Goal: Communication & Community: Participate in discussion

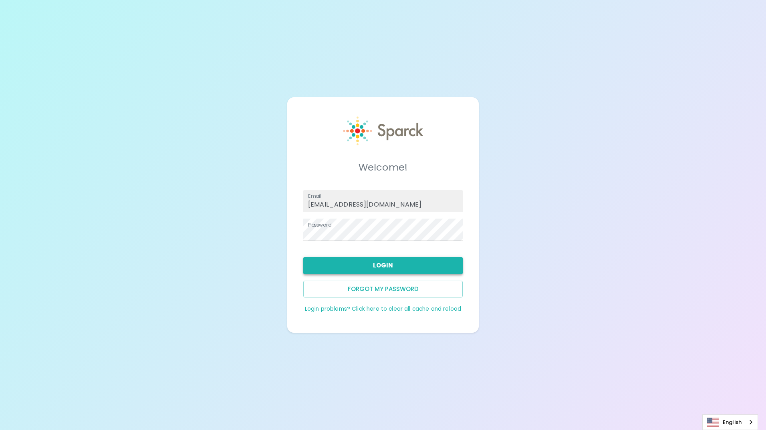
click at [378, 264] on button "Login" at bounding box center [382, 265] width 159 height 17
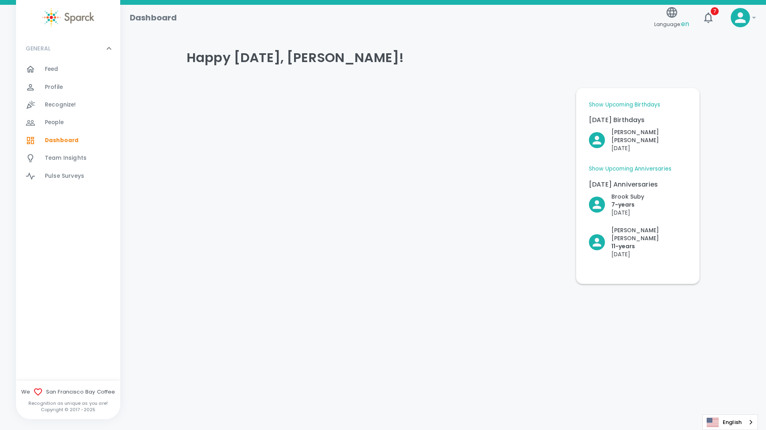
click at [56, 67] on span "Feed" at bounding box center [52, 69] width 14 height 8
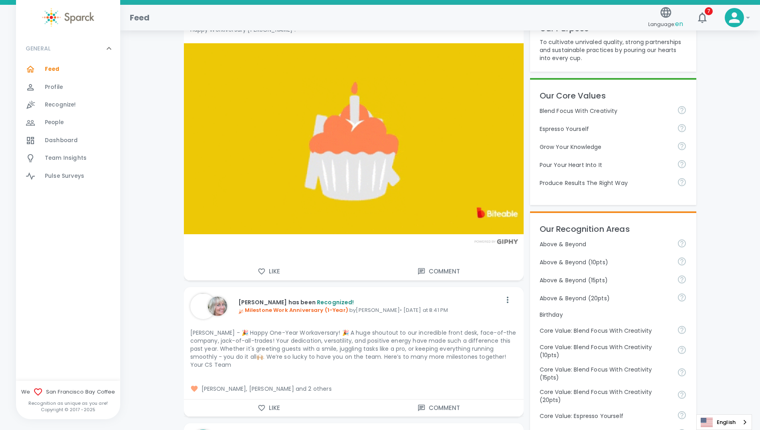
scroll to position [240, 0]
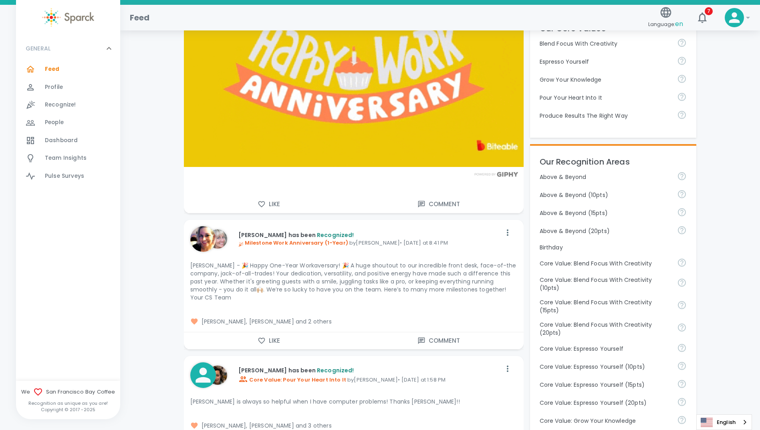
click at [322, 318] on span "[PERSON_NAME], [PERSON_NAME] and 2 others" at bounding box center [353, 322] width 327 height 8
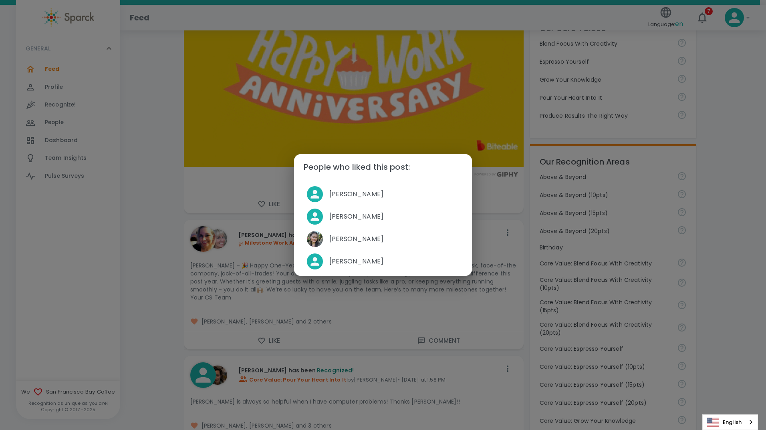
click at [147, 216] on div "People who liked this post: [PERSON_NAME] [PERSON_NAME] [PERSON_NAME] [PERSON_N…" at bounding box center [383, 215] width 766 height 430
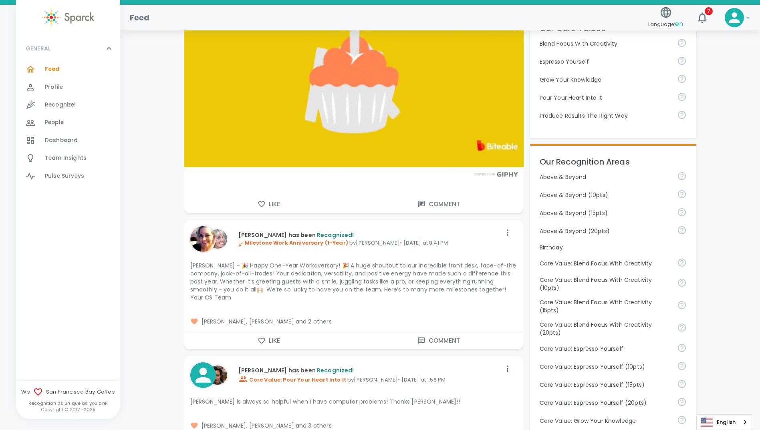
click at [261, 337] on icon "button" at bounding box center [262, 341] width 8 height 8
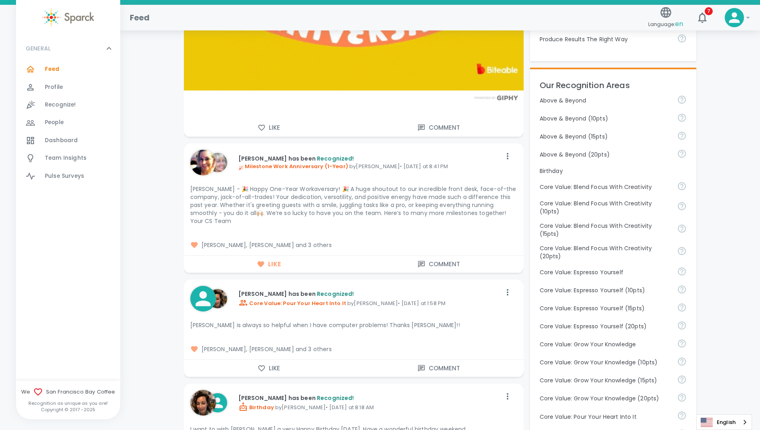
scroll to position [401, 0]
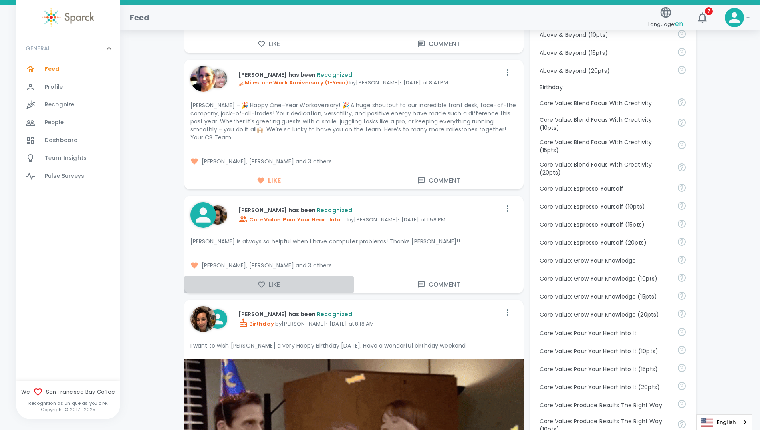
click at [261, 281] on icon "button" at bounding box center [262, 285] width 8 height 8
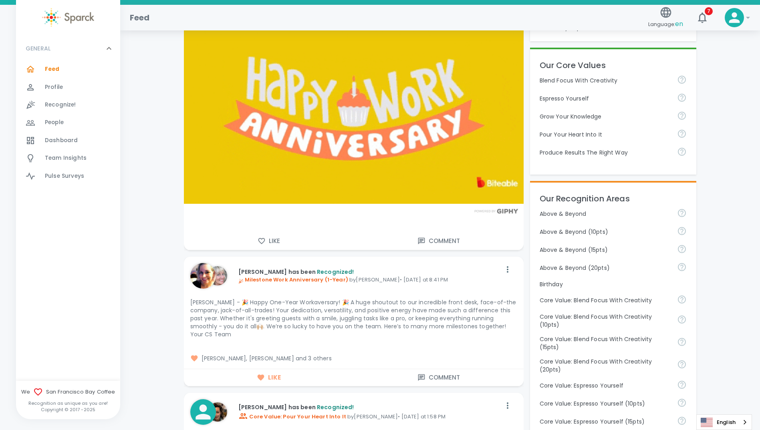
scroll to position [240, 0]
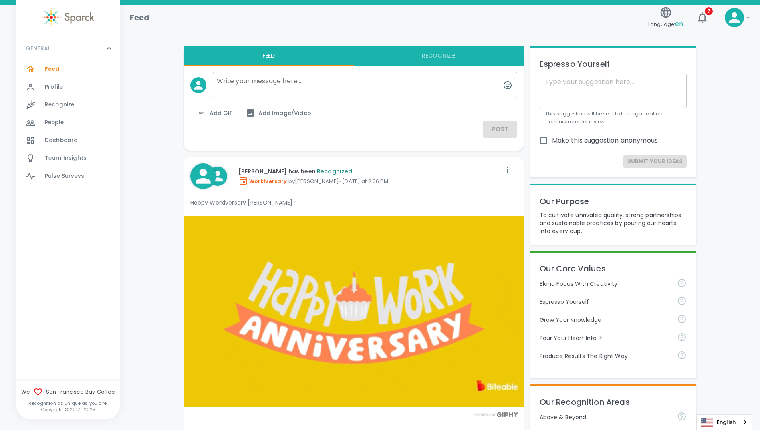
scroll to position [160, 0]
